Goal: Navigation & Orientation: Understand site structure

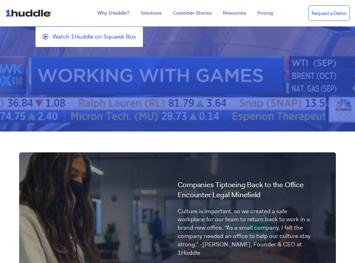
scroll to position [263, 0]
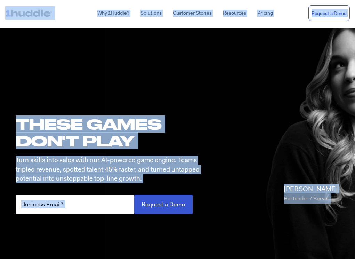
click at [180, 3] on nav "Why 1Huddle? How It Works Science of Learning Gamification What We Stand For FA…" at bounding box center [177, 13] width 355 height 26
